Goal: Task Accomplishment & Management: Manage account settings

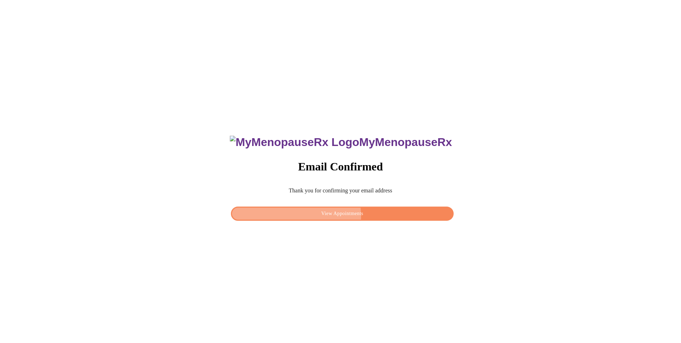
click at [336, 214] on span "View Appointments" at bounding box center [342, 214] width 206 height 9
